Goal: Transaction & Acquisition: Purchase product/service

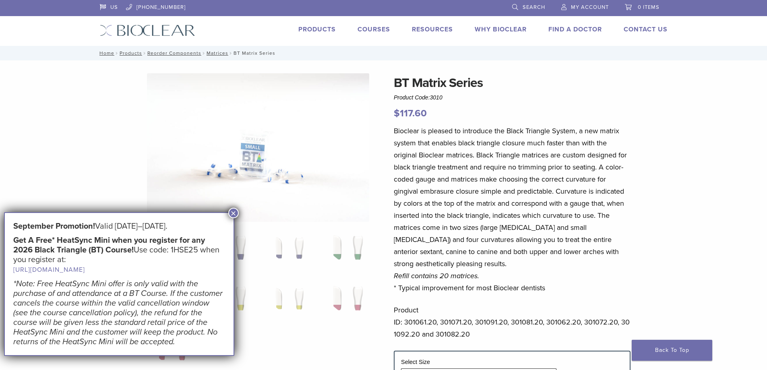
click at [493, 290] on p "Bioclear is pleased to introduce the Black Triangle System, a new matrix system…" at bounding box center [512, 209] width 237 height 169
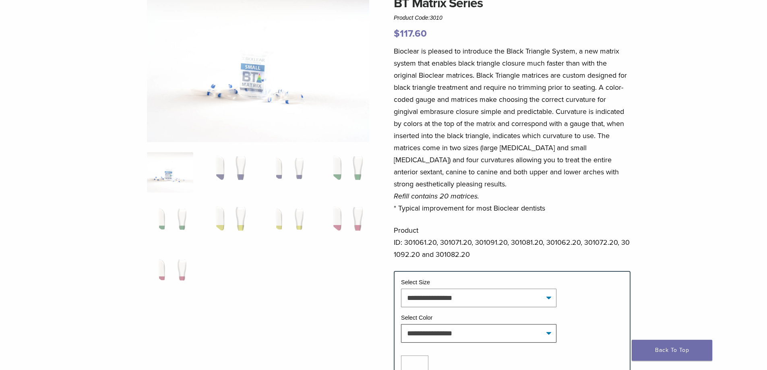
scroll to position [121, 0]
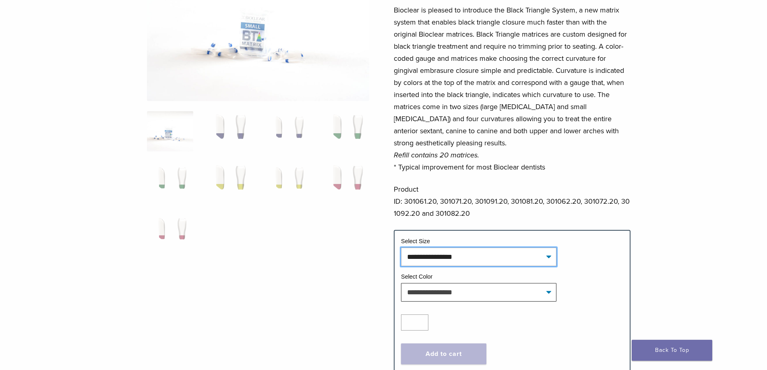
click at [528, 257] on select "**********" at bounding box center [478, 257] width 155 height 19
click at [487, 259] on select "**********" at bounding box center [478, 257] width 155 height 19
click at [401, 248] on select "**********" at bounding box center [478, 257] width 155 height 19
select select "*****"
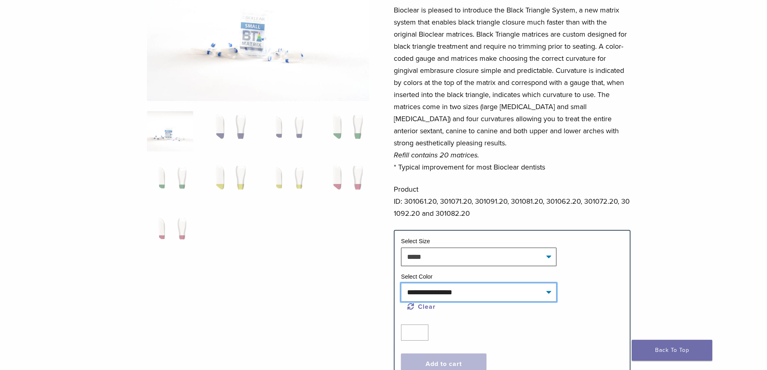
click at [423, 292] on select "**********" at bounding box center [478, 292] width 155 height 19
click at [504, 295] on select "**********" at bounding box center [478, 292] width 155 height 19
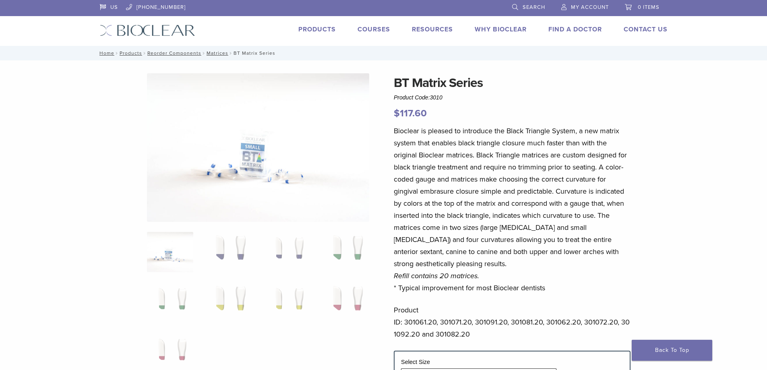
click at [307, 26] on link "Products" at bounding box center [316, 29] width 37 height 8
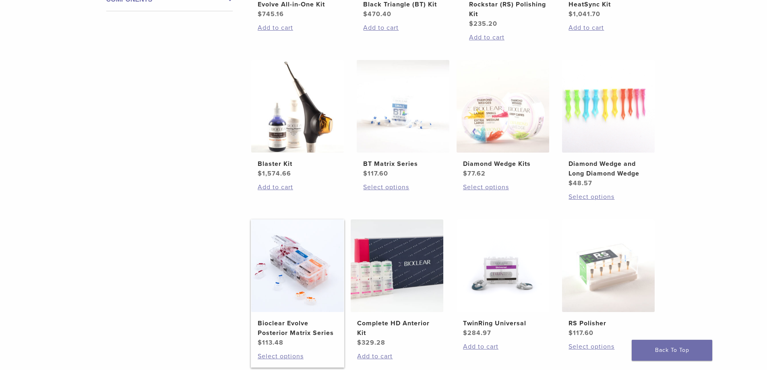
scroll to position [443, 0]
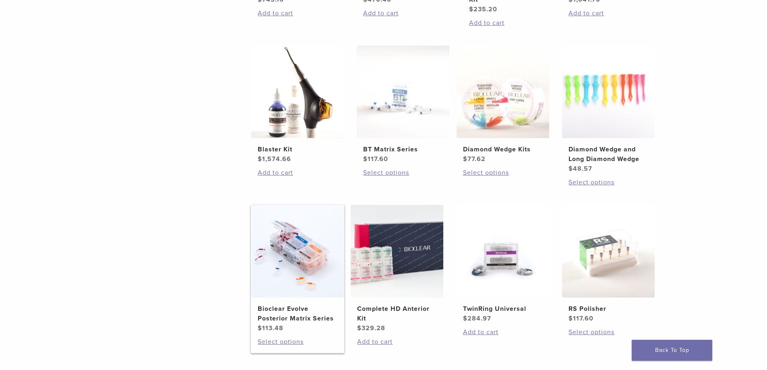
click at [298, 279] on img at bounding box center [297, 251] width 93 height 93
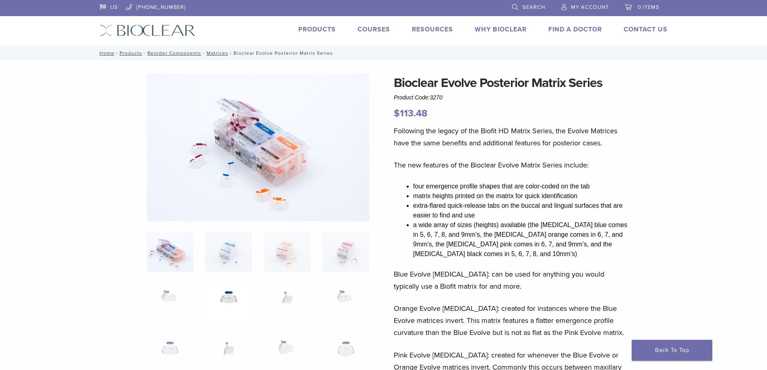
click at [220, 296] on img at bounding box center [228, 303] width 46 height 40
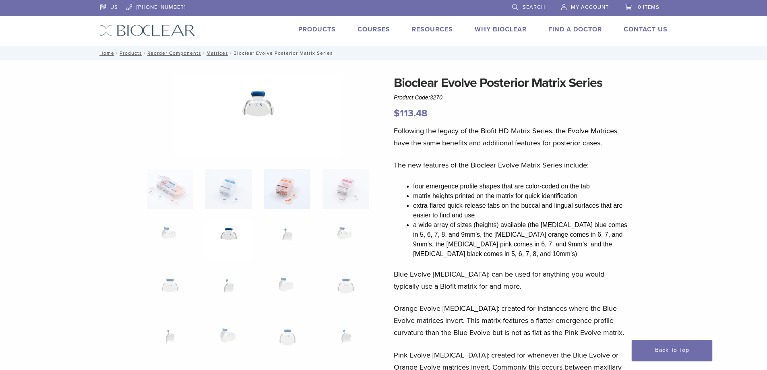
click at [291, 205] on img at bounding box center [287, 189] width 46 height 40
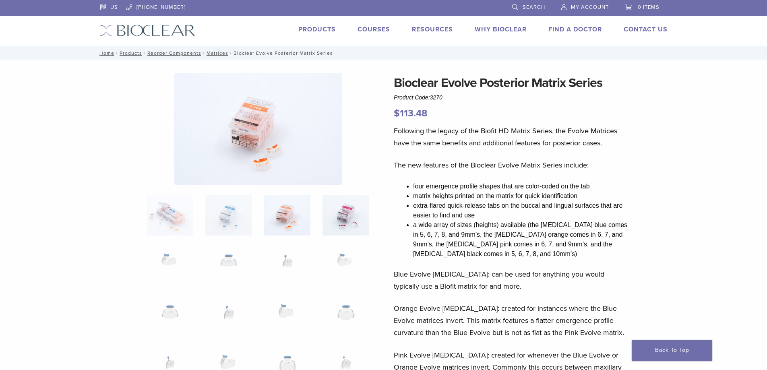
click at [350, 205] on img at bounding box center [346, 215] width 46 height 40
click at [343, 265] on img at bounding box center [346, 266] width 46 height 40
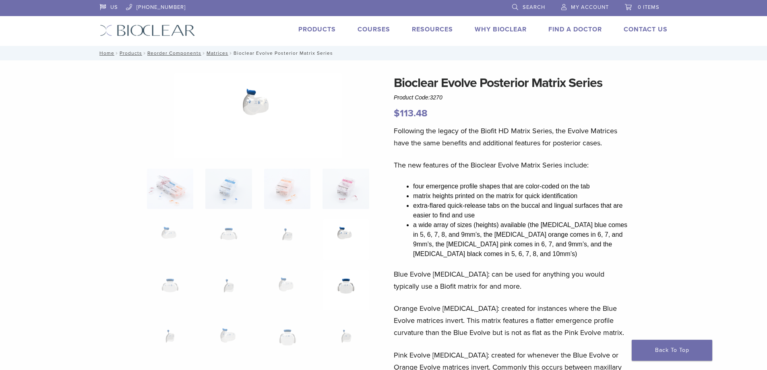
click at [342, 289] on img at bounding box center [346, 290] width 46 height 40
click at [284, 284] on img at bounding box center [287, 290] width 46 height 40
click at [219, 54] on link "Matrices" at bounding box center [218, 53] width 22 height 6
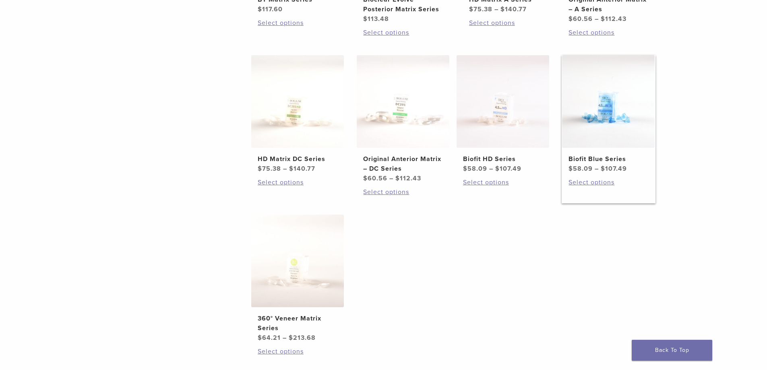
scroll to position [443, 0]
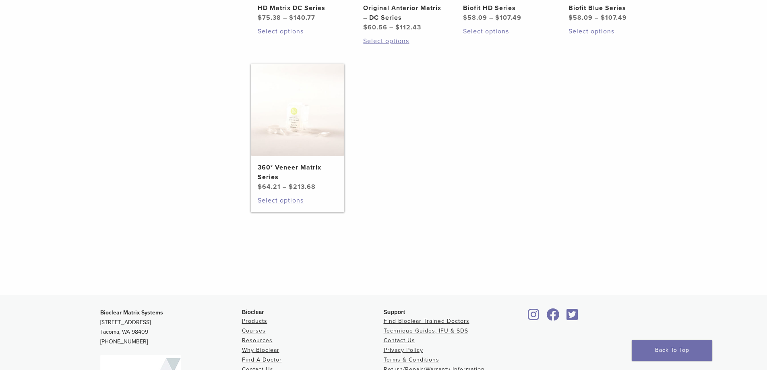
click at [274, 134] on img at bounding box center [297, 110] width 93 height 93
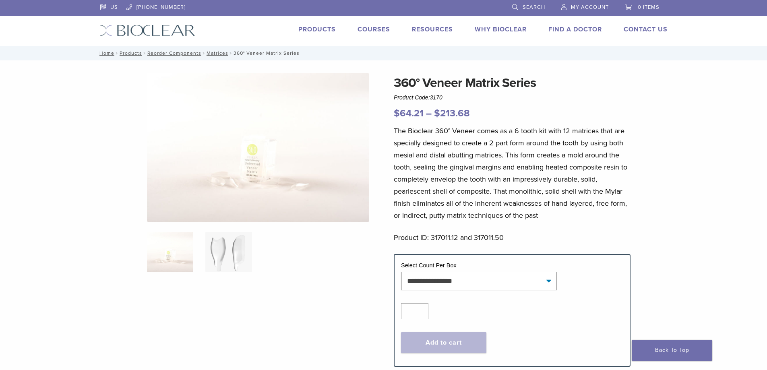
click at [224, 253] on img at bounding box center [228, 252] width 46 height 40
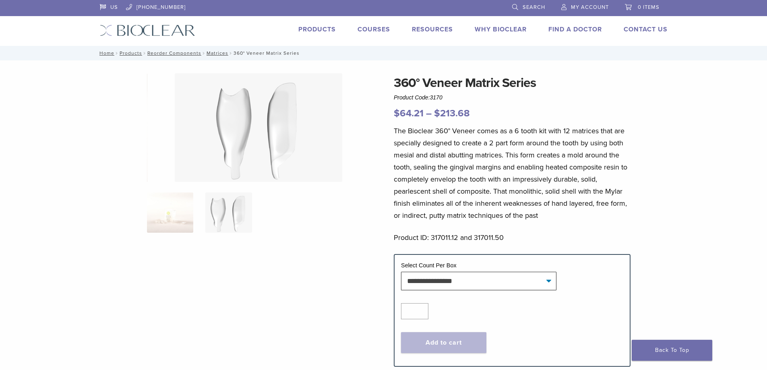
click at [166, 219] on img at bounding box center [170, 213] width 46 height 40
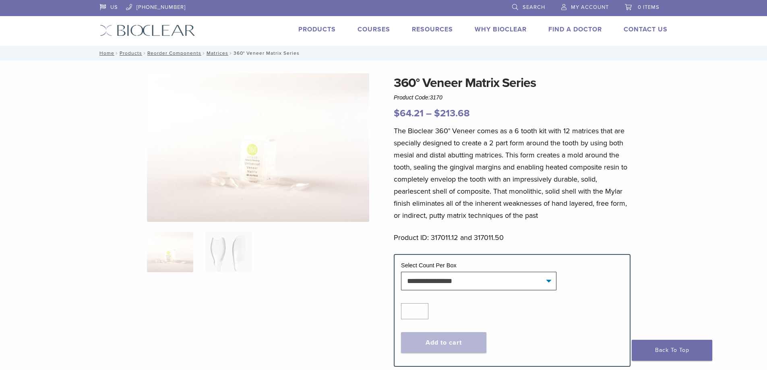
click at [311, 27] on link "Products" at bounding box center [316, 29] width 37 height 8
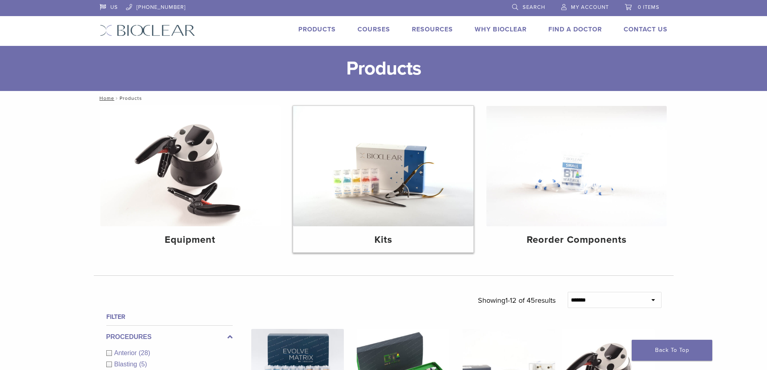
click at [420, 172] on img at bounding box center [383, 166] width 180 height 120
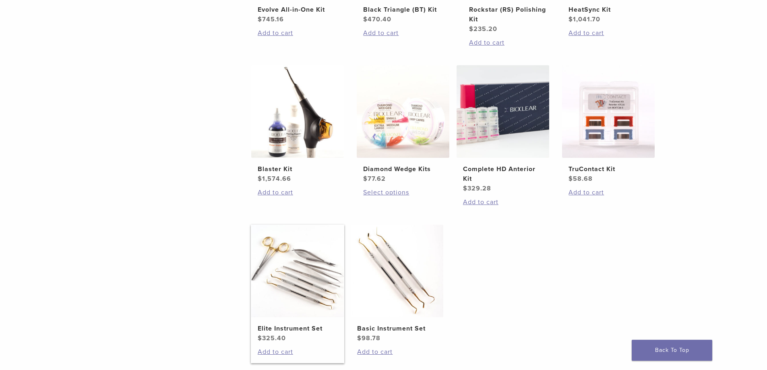
scroll to position [81, 0]
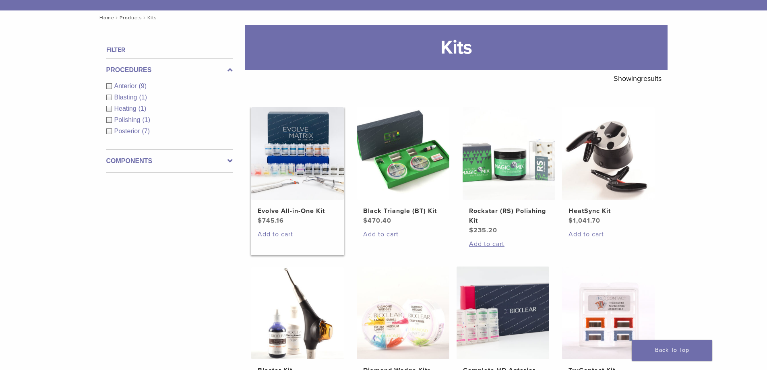
click at [298, 180] on img at bounding box center [297, 153] width 93 height 93
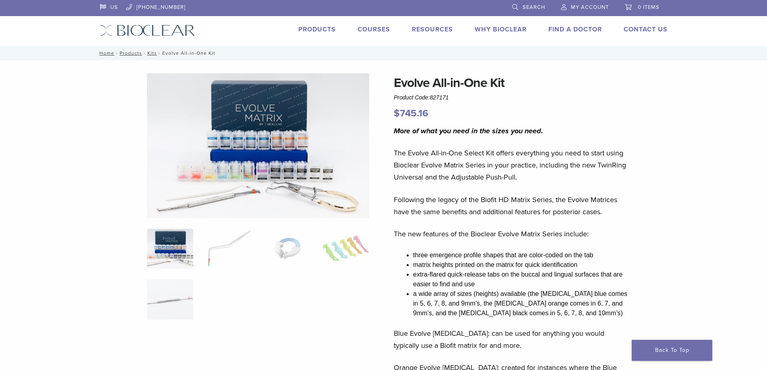
click at [174, 247] on img at bounding box center [170, 249] width 46 height 40
click at [319, 27] on link "Products" at bounding box center [316, 29] width 37 height 8
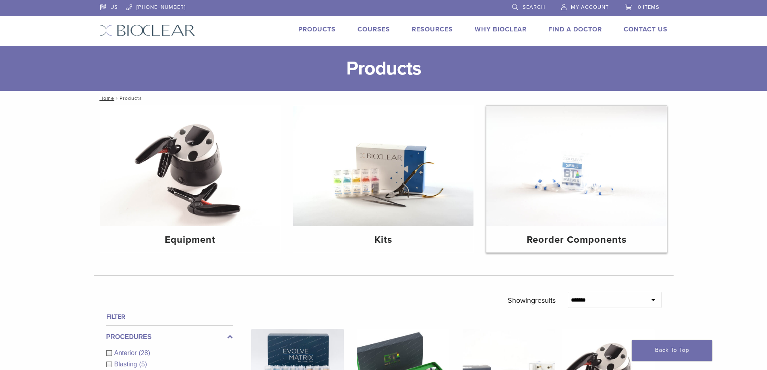
click at [558, 174] on img at bounding box center [577, 166] width 180 height 120
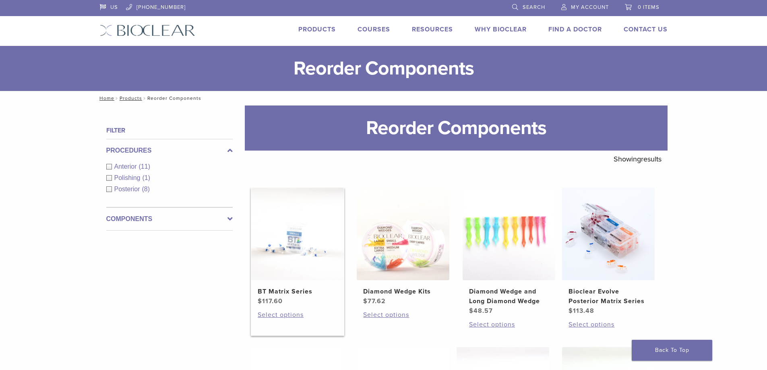
click at [298, 245] on img at bounding box center [297, 234] width 93 height 93
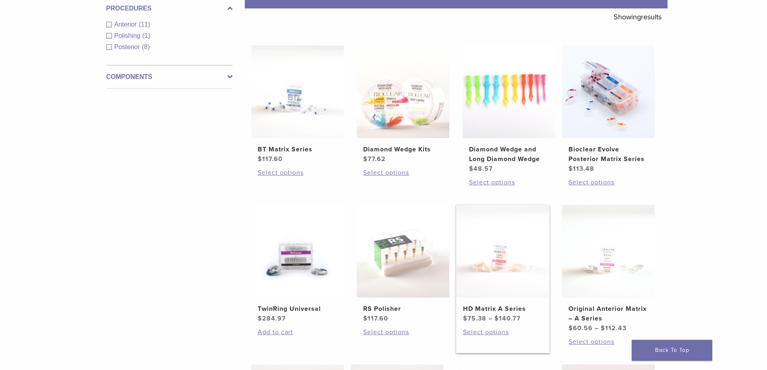
scroll to position [121, 0]
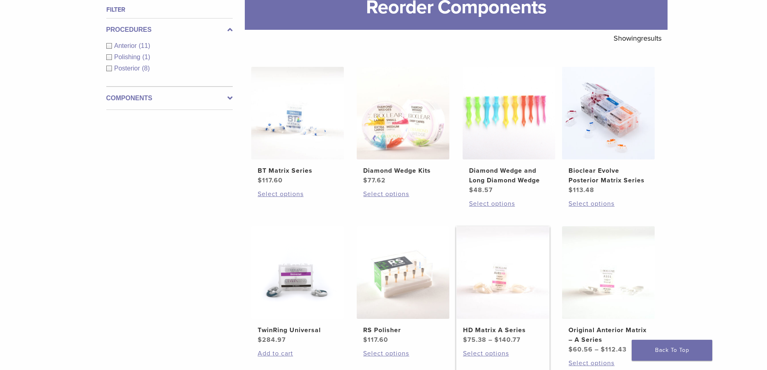
click at [508, 281] on img at bounding box center [503, 272] width 93 height 93
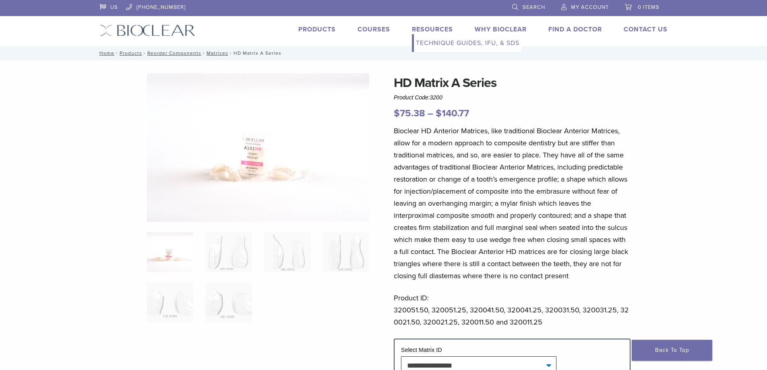
click at [435, 43] on link "Technique Guides, IFU, & SDS" at bounding box center [468, 43] width 108 height 18
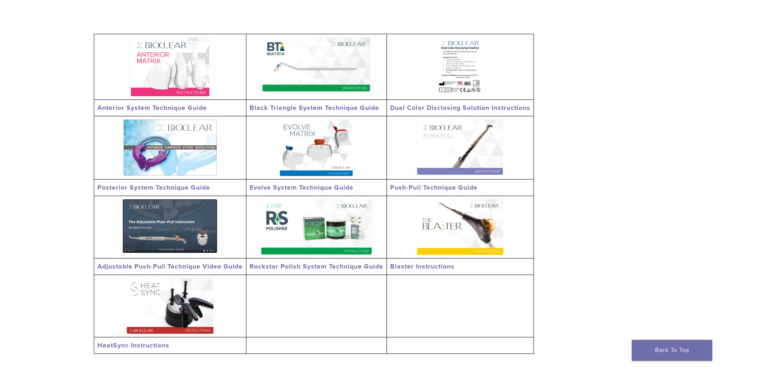
scroll to position [81, 0]
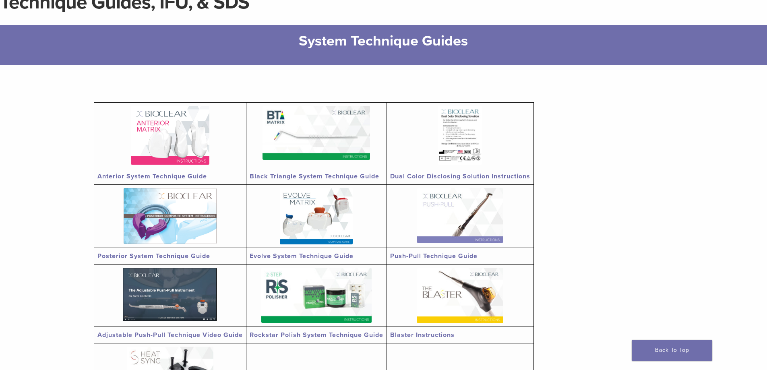
click at [145, 138] on img at bounding box center [170, 135] width 79 height 59
click at [425, 176] on link "Dual Color Disclosing Solution Instructions" at bounding box center [460, 176] width 140 height 8
click at [472, 209] on img at bounding box center [460, 215] width 86 height 55
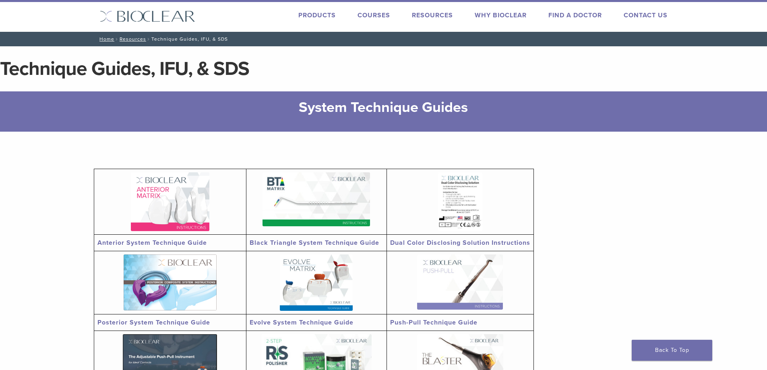
scroll to position [0, 0]
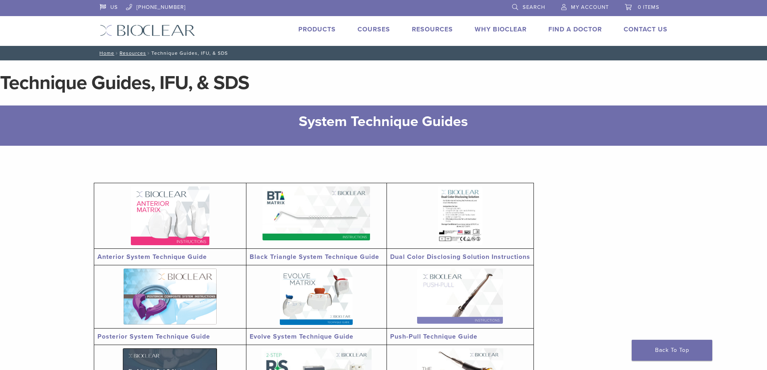
click at [326, 29] on link "Products" at bounding box center [316, 29] width 37 height 8
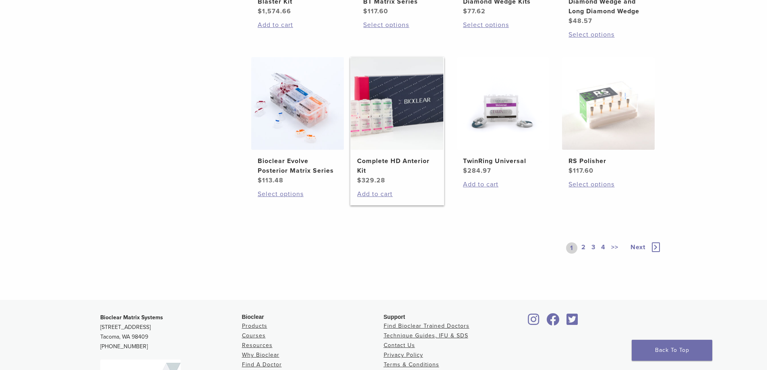
scroll to position [596, 0]
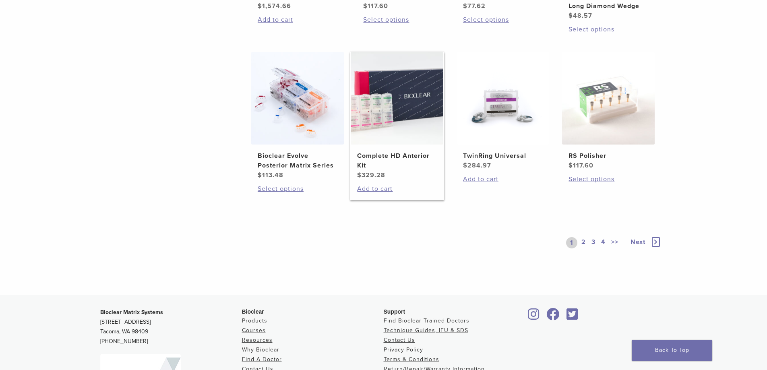
click at [394, 154] on h2 "Complete HD Anterior Kit" at bounding box center [397, 160] width 80 height 19
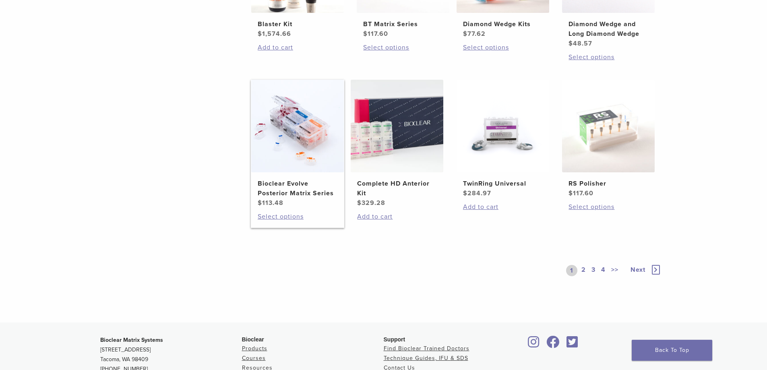
scroll to position [556, 0]
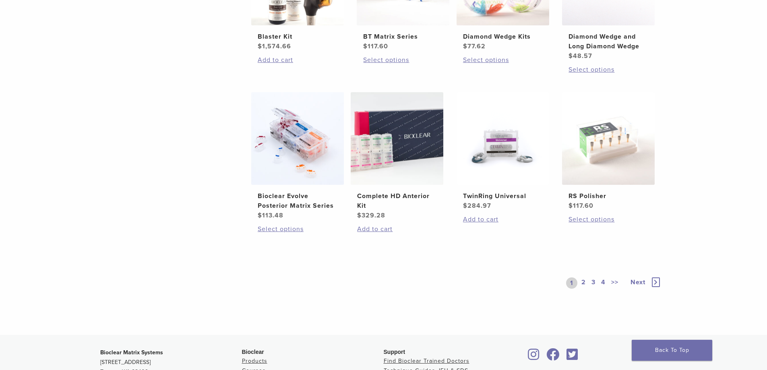
click at [585, 284] on link "2" at bounding box center [584, 283] width 8 height 11
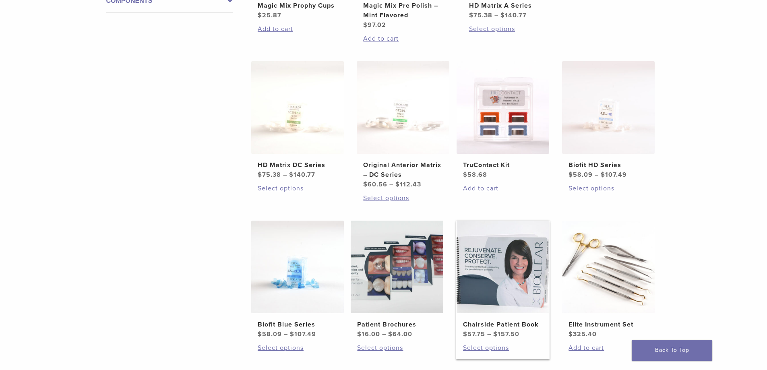
scroll to position [274, 0]
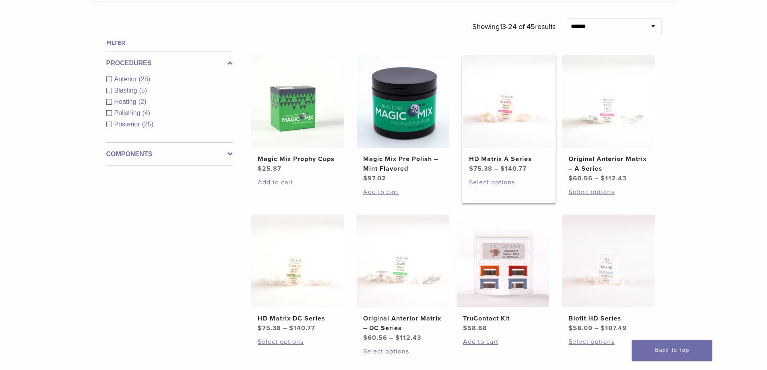
click at [504, 156] on h2 "HD Matrix A Series" at bounding box center [509, 159] width 80 height 10
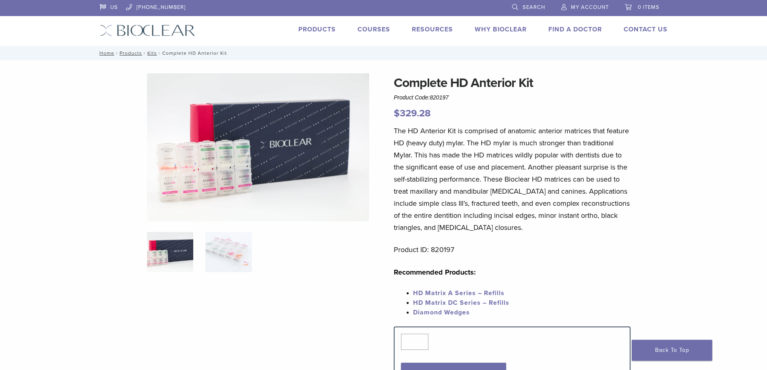
click at [434, 293] on link "HD Matrix A Series – Refills" at bounding box center [458, 293] width 91 height 8
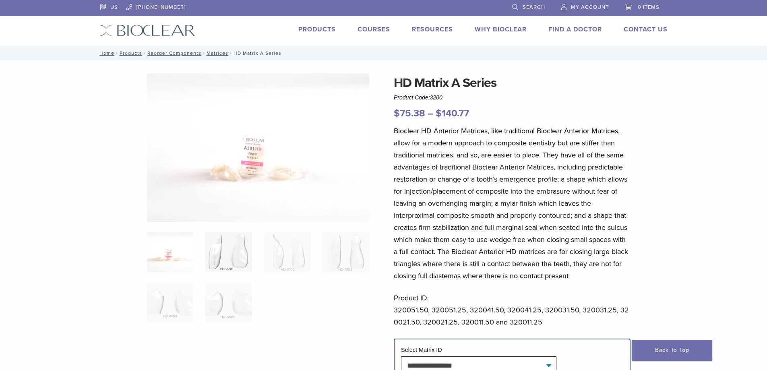
click at [225, 243] on img at bounding box center [228, 252] width 46 height 40
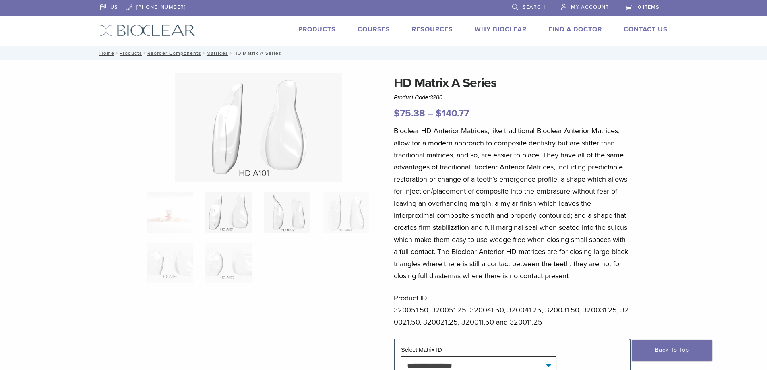
click at [284, 212] on img at bounding box center [287, 213] width 46 height 40
click at [323, 214] on img at bounding box center [346, 213] width 46 height 40
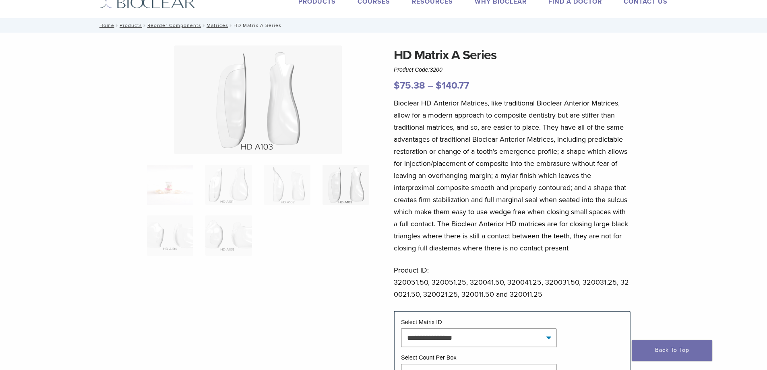
scroll to position [81, 0]
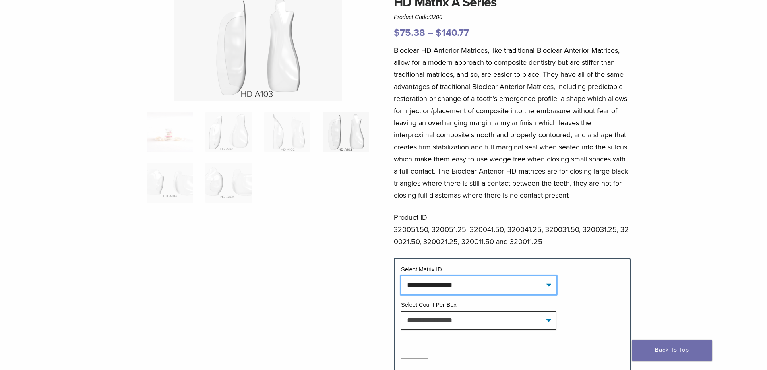
click at [463, 284] on select "**********" at bounding box center [478, 285] width 155 height 19
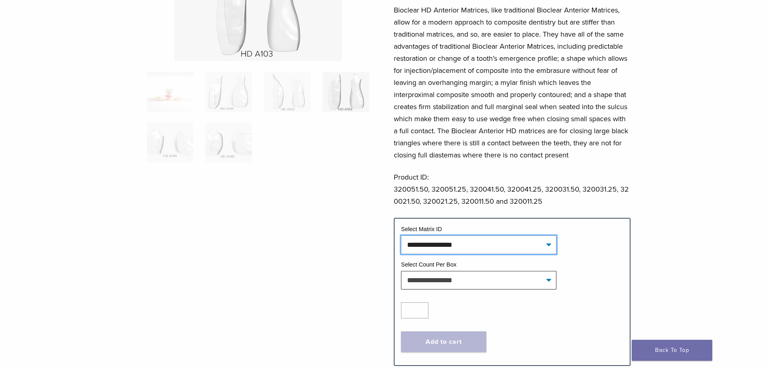
click at [502, 249] on select "**********" at bounding box center [478, 245] width 155 height 19
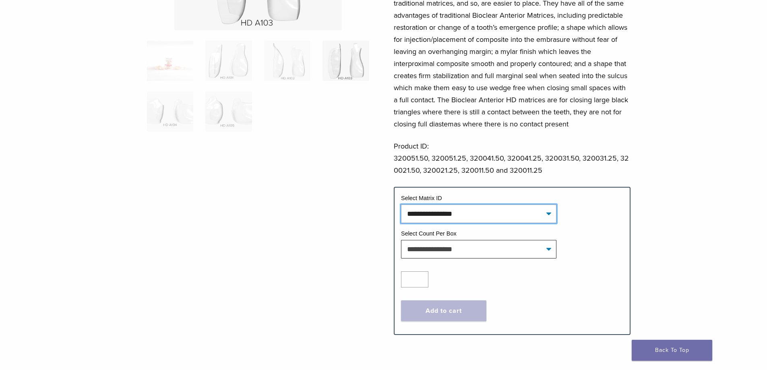
scroll to position [161, 0]
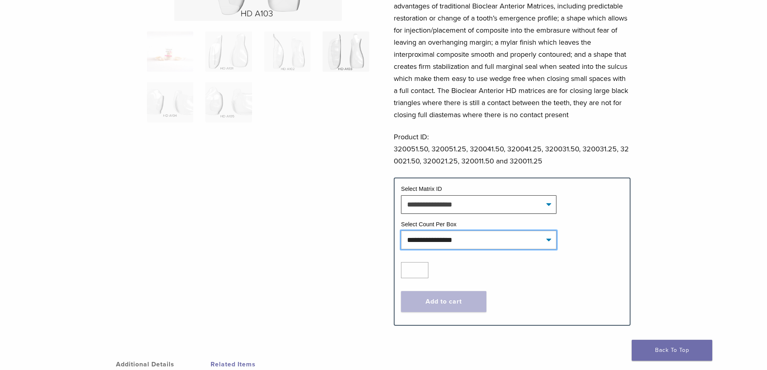
click at [551, 244] on select "**********" at bounding box center [478, 240] width 155 height 19
click at [550, 204] on select "**********" at bounding box center [478, 204] width 155 height 19
click at [401, 195] on select "**********" at bounding box center [478, 204] width 155 height 19
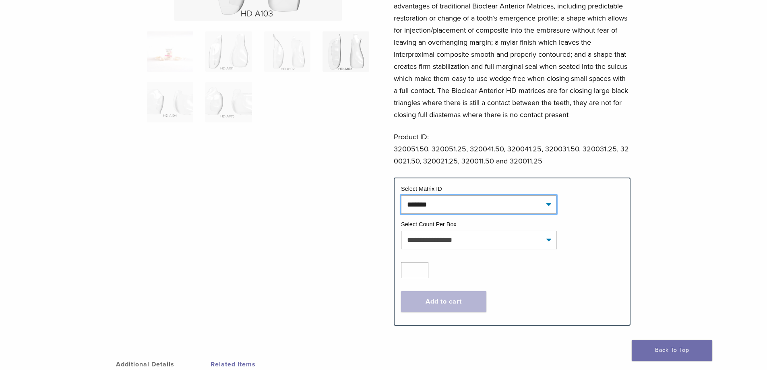
select select "*******"
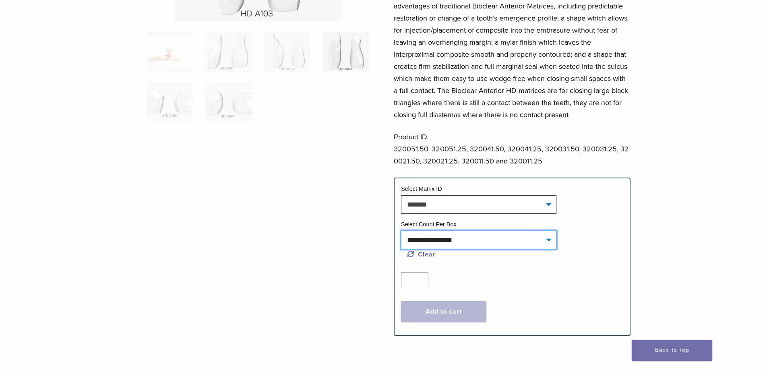
click at [469, 245] on select "**********" at bounding box center [478, 240] width 155 height 19
click at [332, 211] on div at bounding box center [258, 117] width 222 height 410
click at [464, 238] on select "**********" at bounding box center [478, 240] width 155 height 19
click at [286, 239] on div at bounding box center [258, 117] width 222 height 410
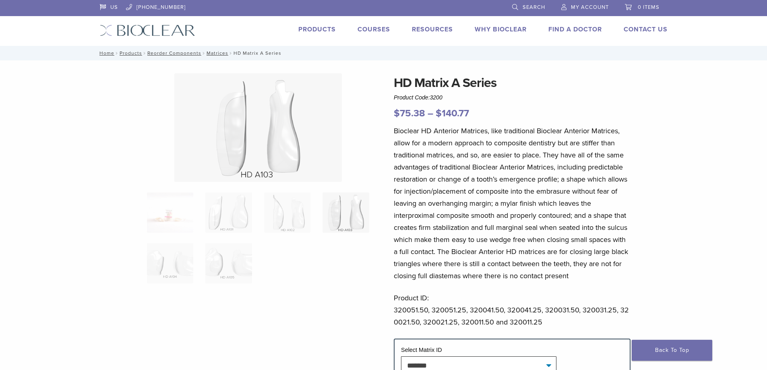
click at [318, 25] on link "Products" at bounding box center [316, 29] width 37 height 8
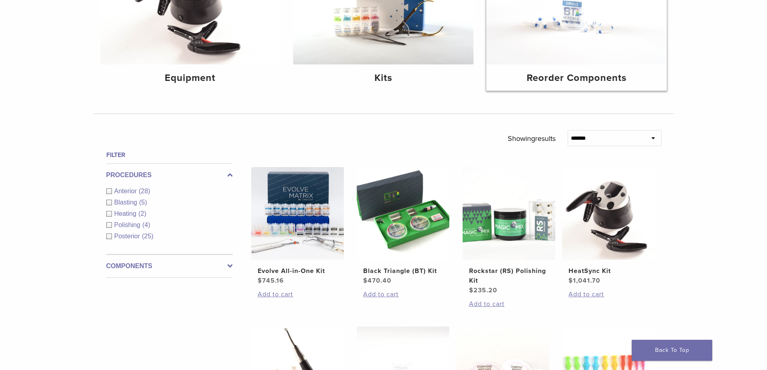
scroll to position [161, 0]
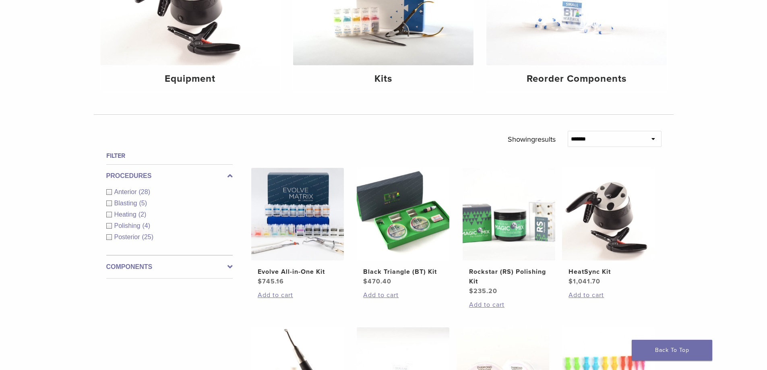
click at [591, 136] on select "**********" at bounding box center [615, 139] width 94 height 16
click at [692, 141] on div "**********" at bounding box center [383, 336] width 767 height 785
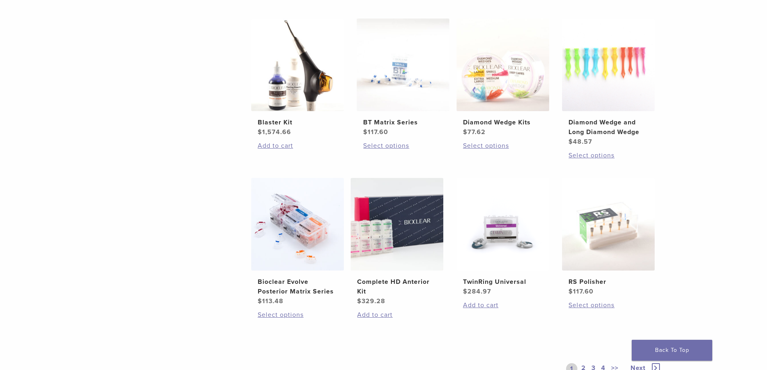
scroll to position [483, 0]
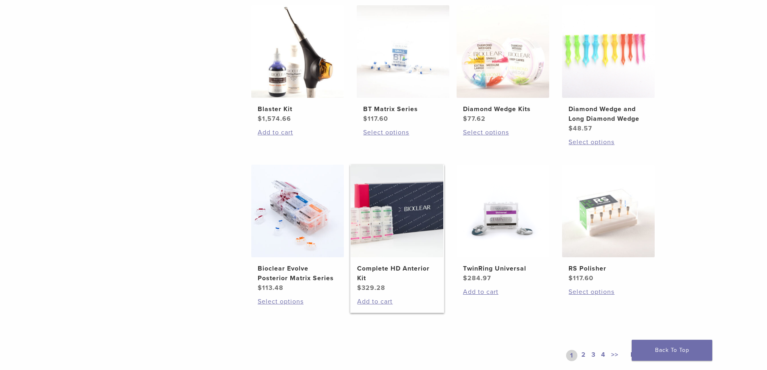
click at [350, 251] on span at bounding box center [397, 211] width 94 height 93
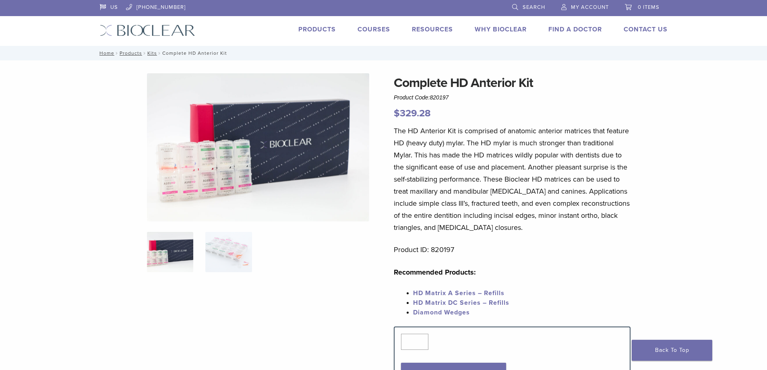
click at [375, 281] on ol at bounding box center [258, 257] width 234 height 51
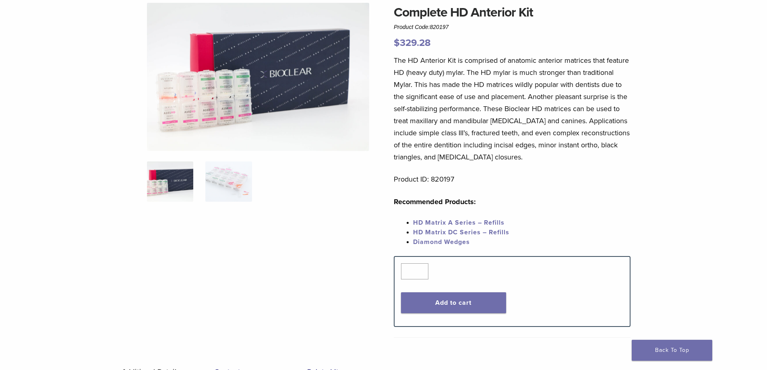
scroll to position [81, 0]
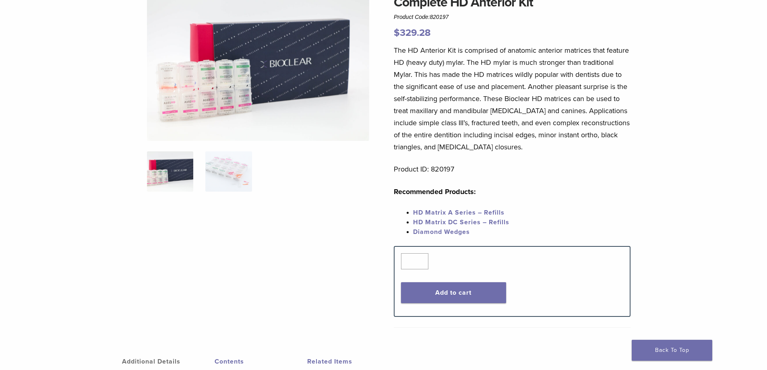
click at [480, 212] on link "HD Matrix A Series – Refills" at bounding box center [458, 213] width 91 height 8
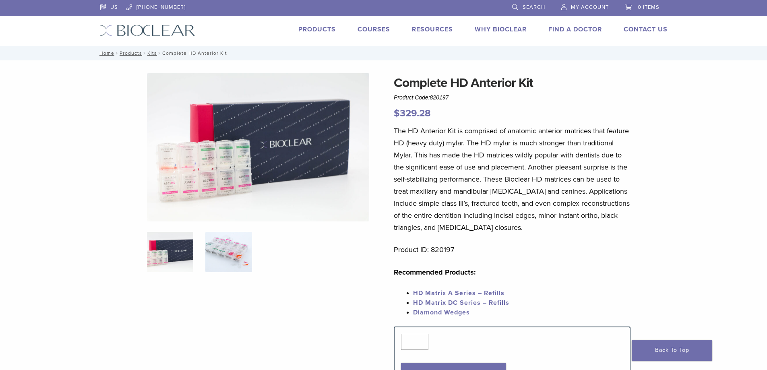
click at [215, 261] on img at bounding box center [228, 252] width 46 height 40
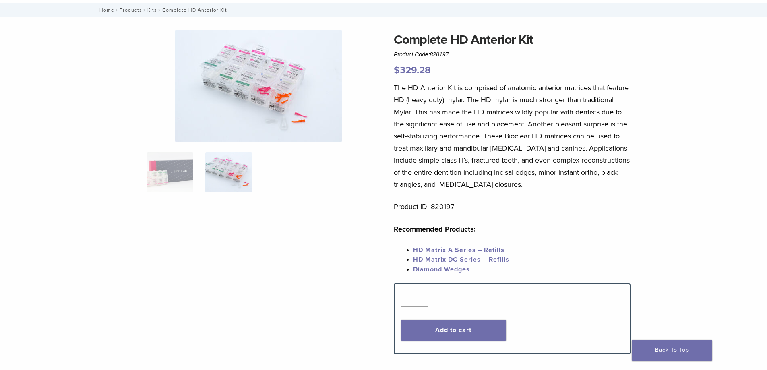
scroll to position [242, 0]
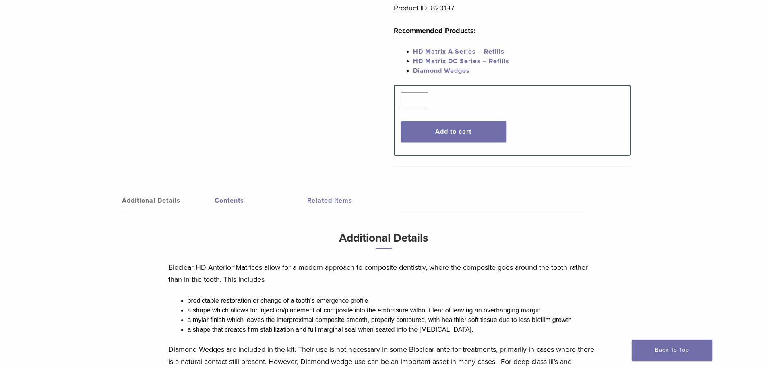
click at [225, 199] on link "Contents" at bounding box center [261, 200] width 93 height 23
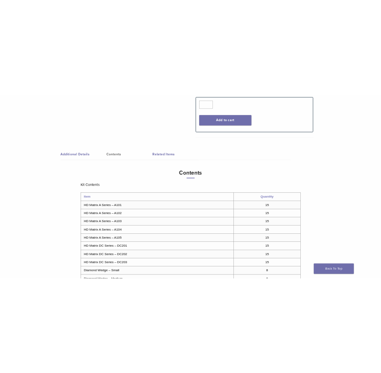
scroll to position [0, 0]
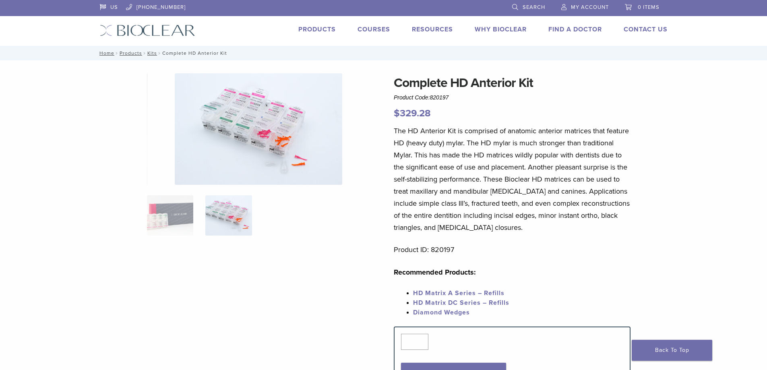
click at [247, 290] on div at bounding box center [258, 231] width 222 height 317
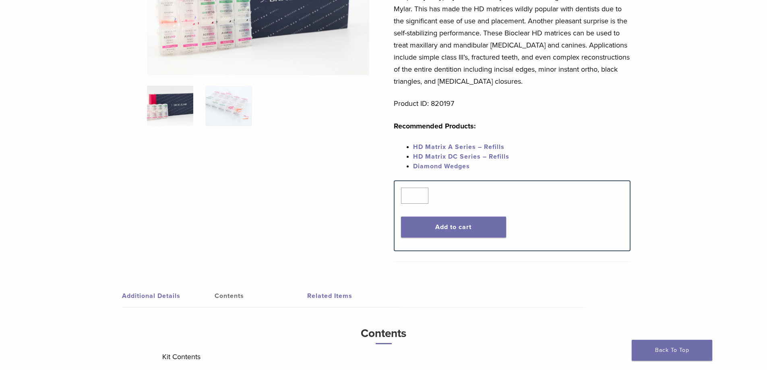
scroll to position [161, 0]
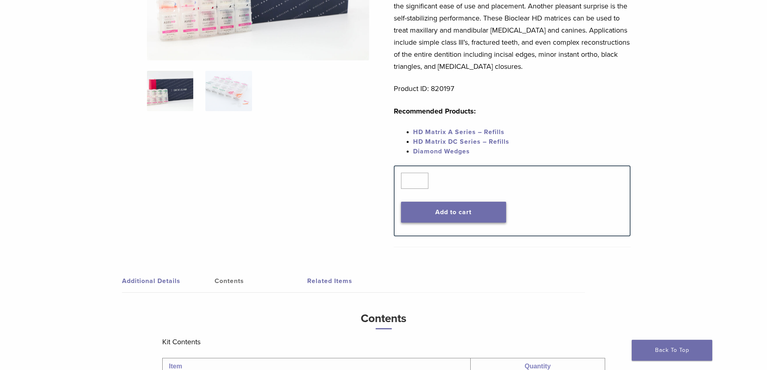
click at [455, 213] on button "Add to cart" at bounding box center [453, 212] width 105 height 21
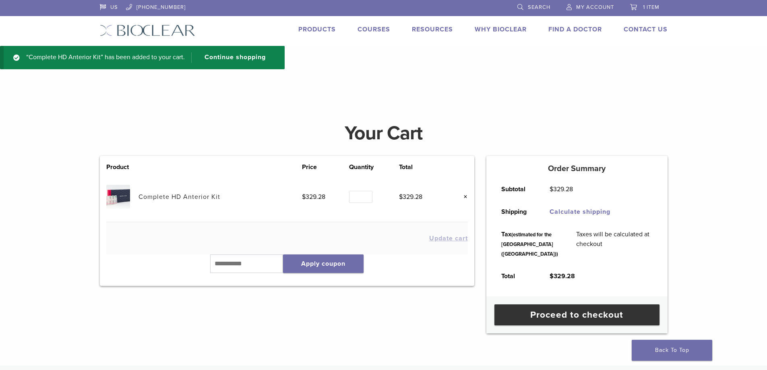
click at [307, 31] on link "Products" at bounding box center [316, 29] width 37 height 8
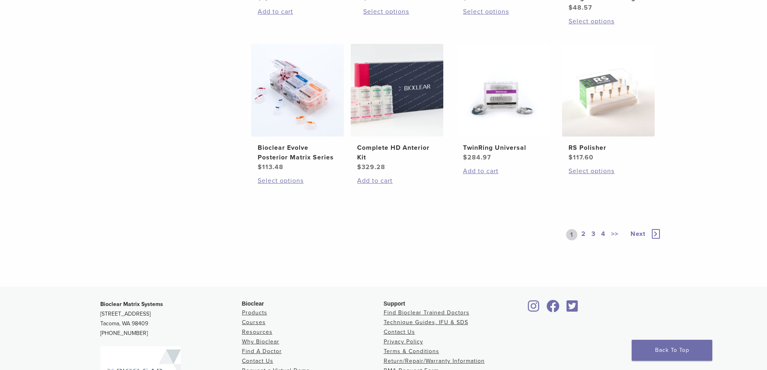
scroll to position [645, 0]
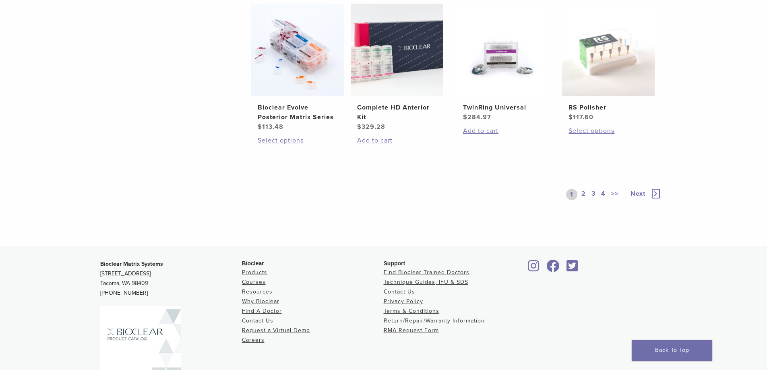
click at [585, 193] on link "2" at bounding box center [584, 194] width 8 height 11
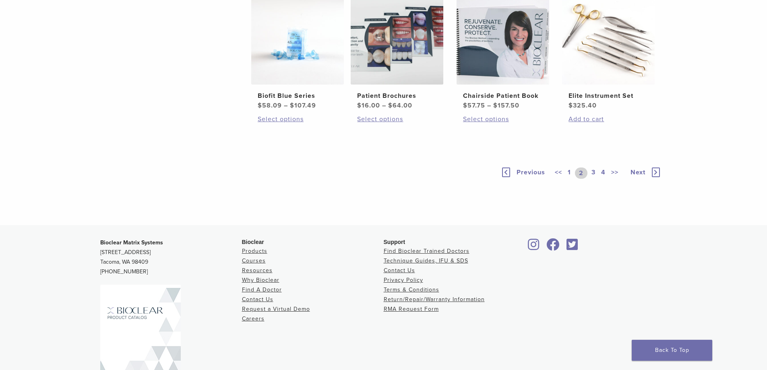
scroll to position [564, 0]
click at [593, 178] on link "3" at bounding box center [593, 172] width 7 height 11
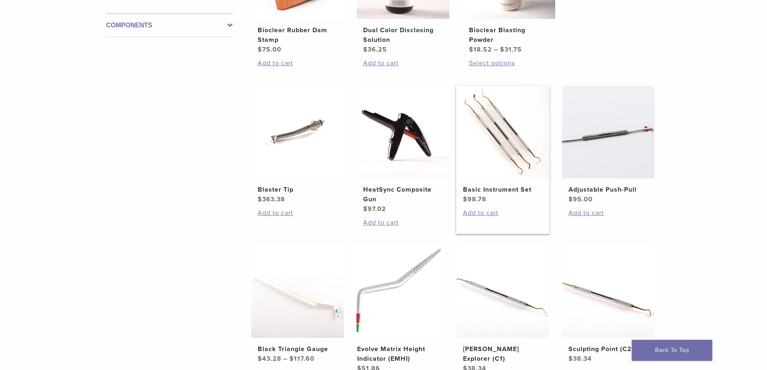
scroll to position [322, 0]
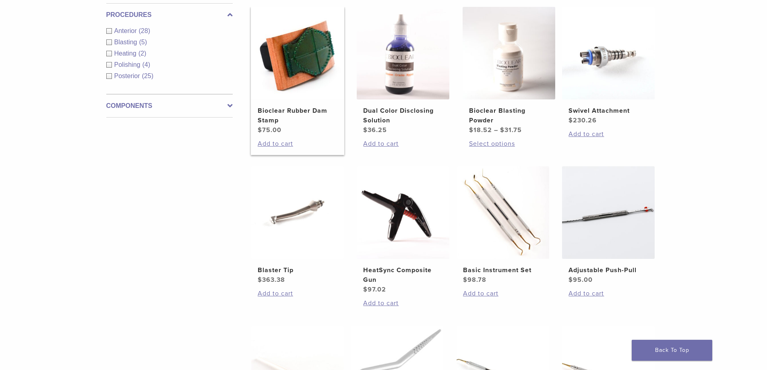
click at [315, 73] on img at bounding box center [297, 53] width 93 height 93
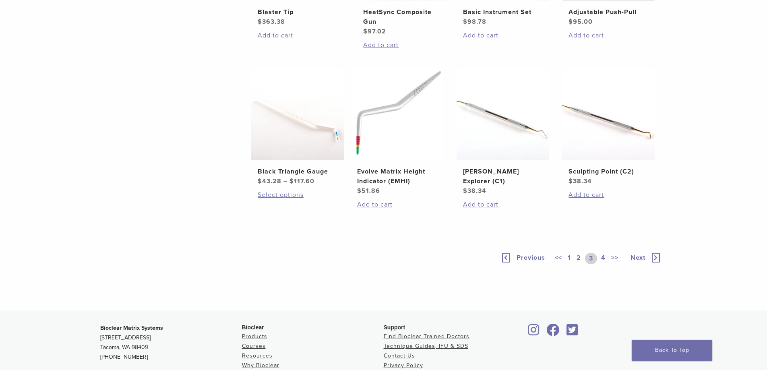
scroll to position [604, 0]
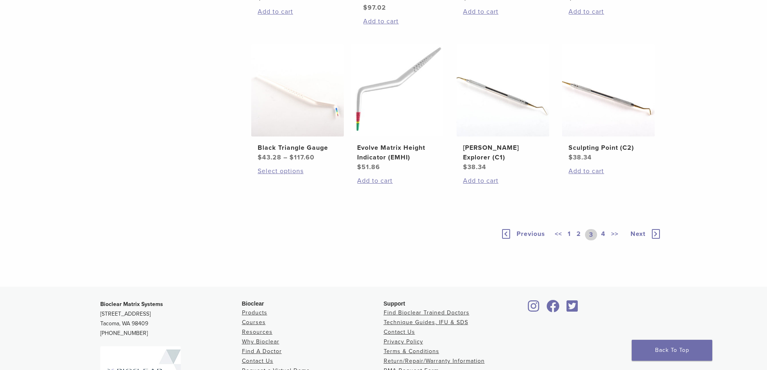
click at [601, 235] on link "4" at bounding box center [604, 234] width 8 height 11
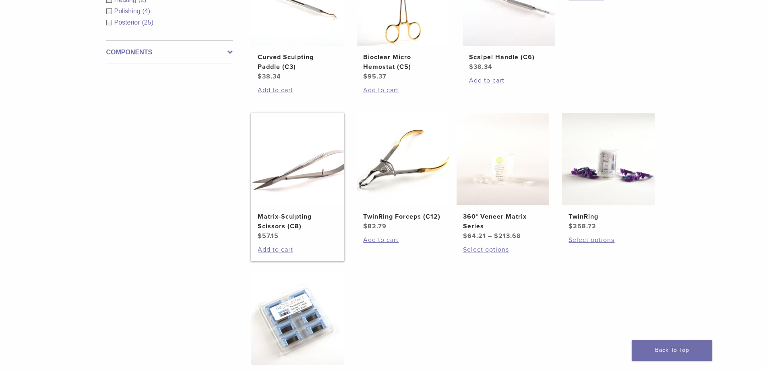
scroll to position [483, 0]
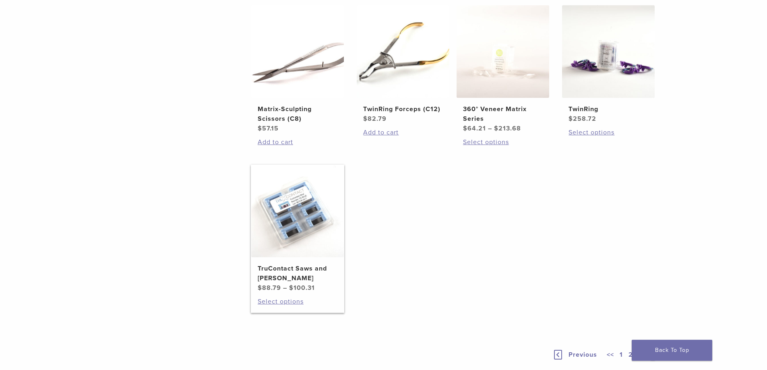
click at [313, 218] on img at bounding box center [297, 211] width 93 height 93
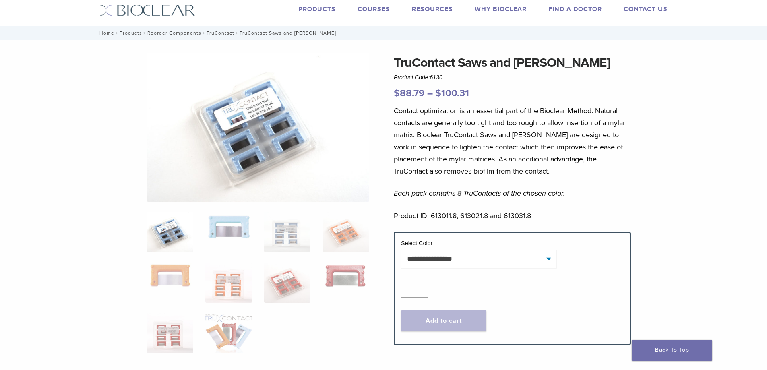
scroll to position [40, 0]
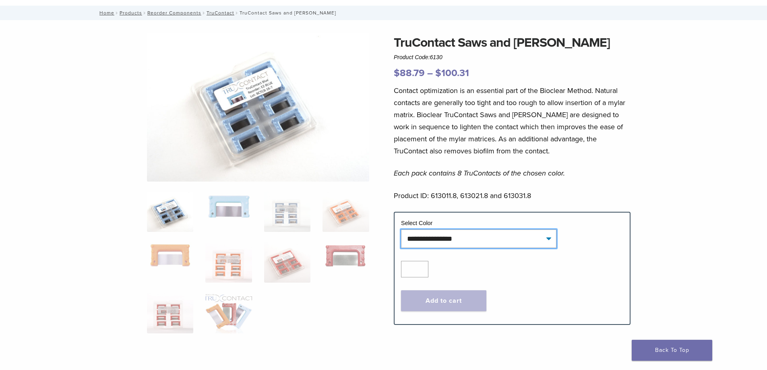
click at [473, 241] on select "**********" at bounding box center [478, 239] width 155 height 19
click at [216, 310] on img at bounding box center [228, 313] width 46 height 40
